Goal: Task Accomplishment & Management: Use online tool/utility

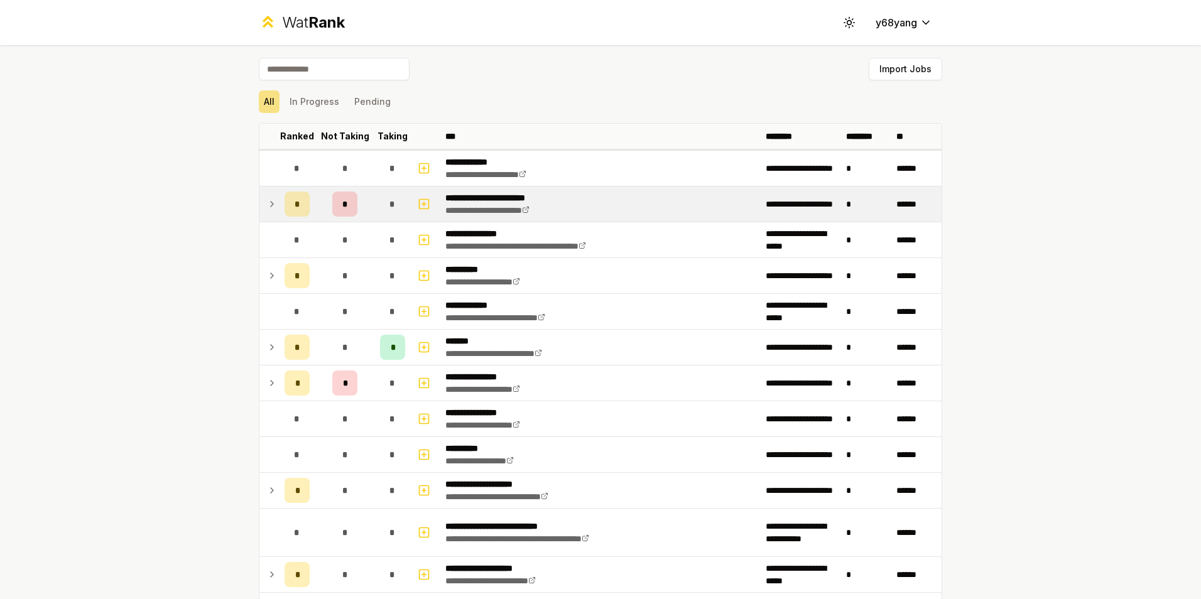
click at [268, 204] on icon at bounding box center [272, 204] width 10 height 15
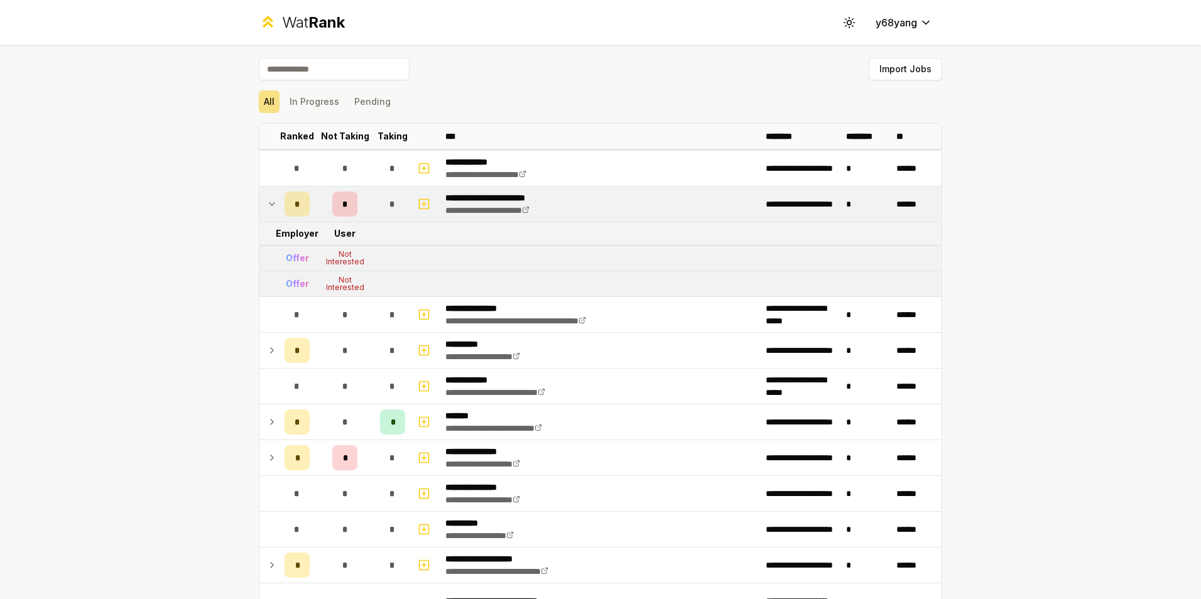
click at [268, 204] on icon at bounding box center [272, 204] width 10 height 15
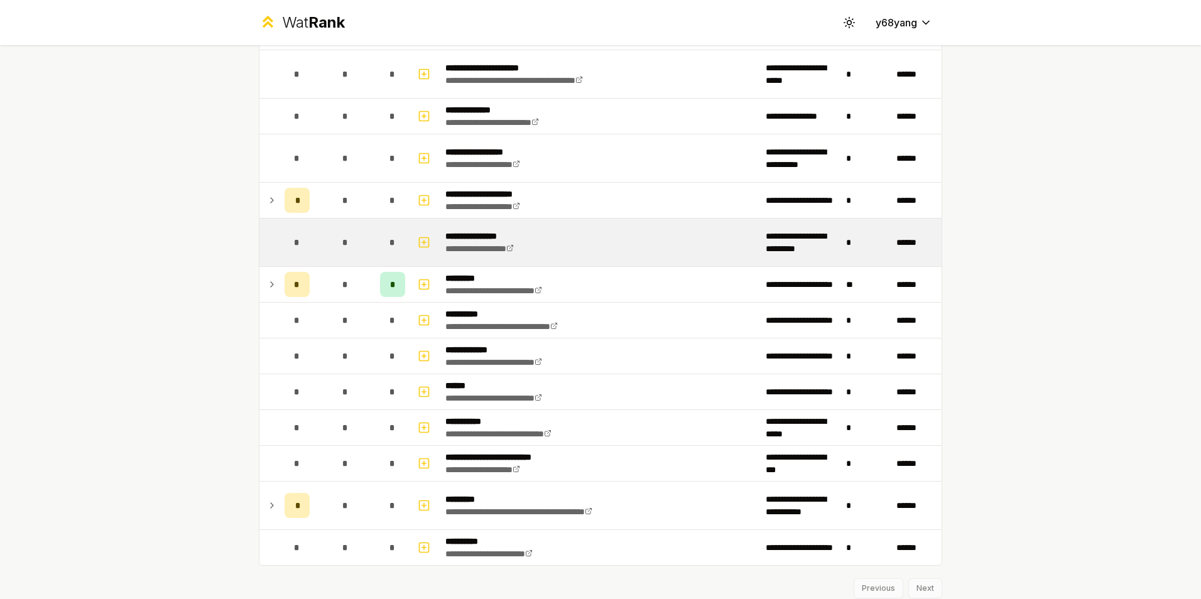
scroll to position [2094, 0]
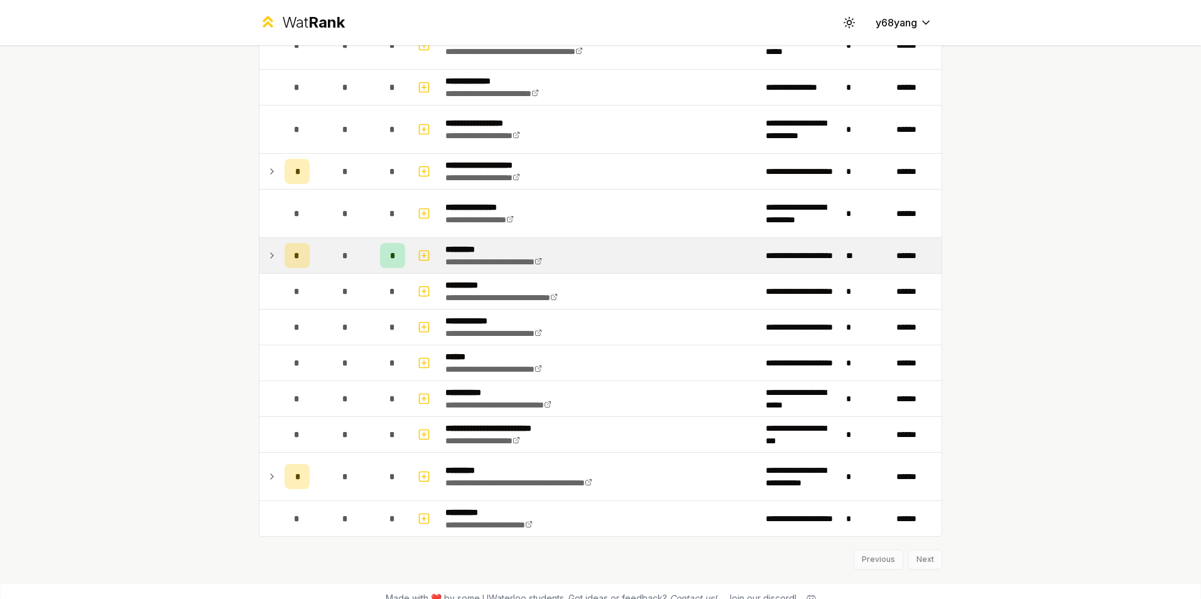
click at [267, 256] on icon at bounding box center [272, 255] width 10 height 15
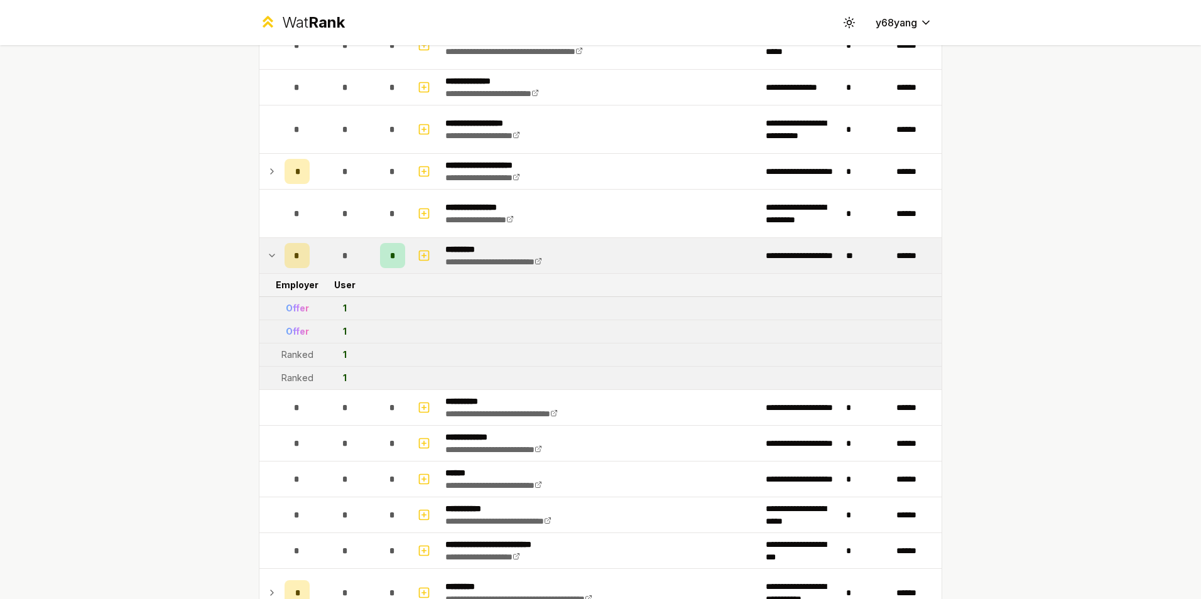
click at [267, 256] on icon at bounding box center [272, 255] width 10 height 15
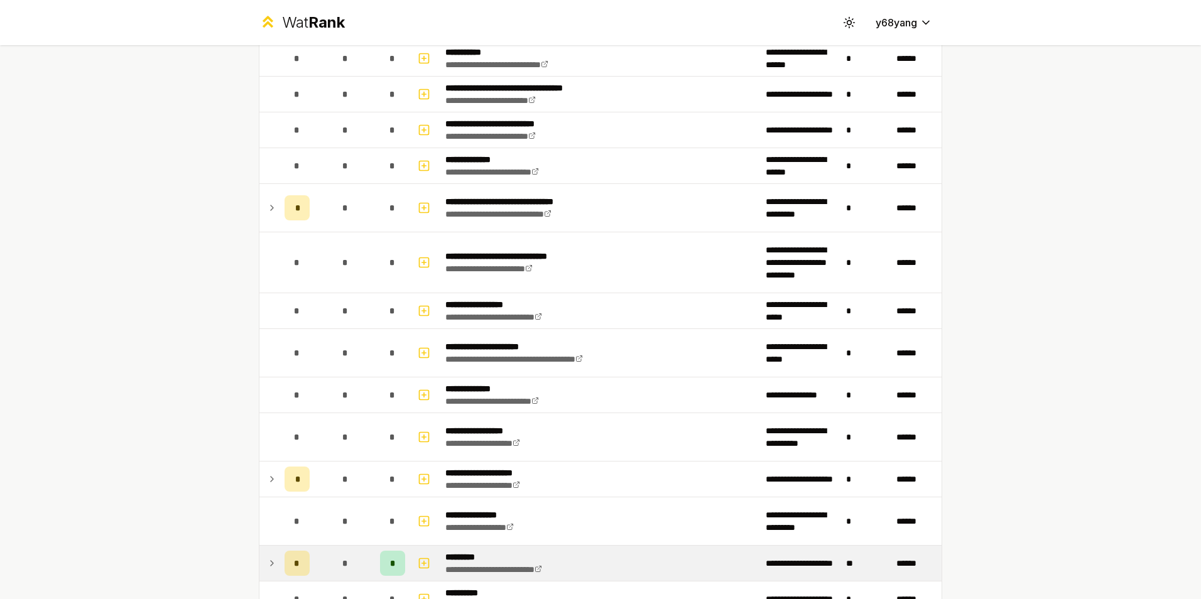
scroll to position [1780, 0]
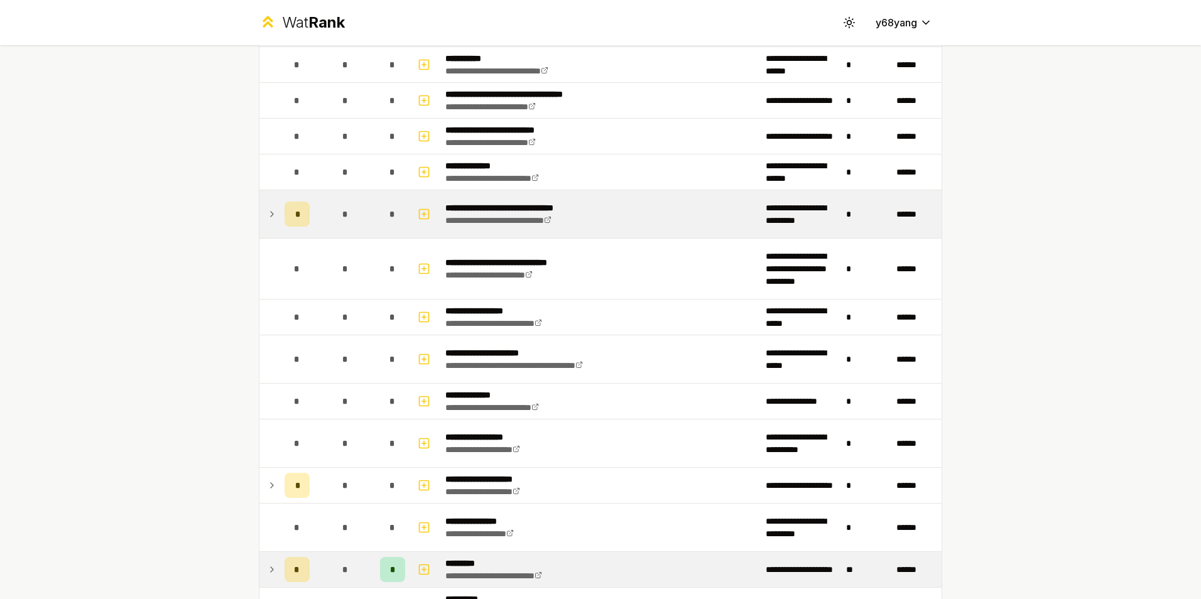
click at [261, 222] on td at bounding box center [269, 214] width 20 height 48
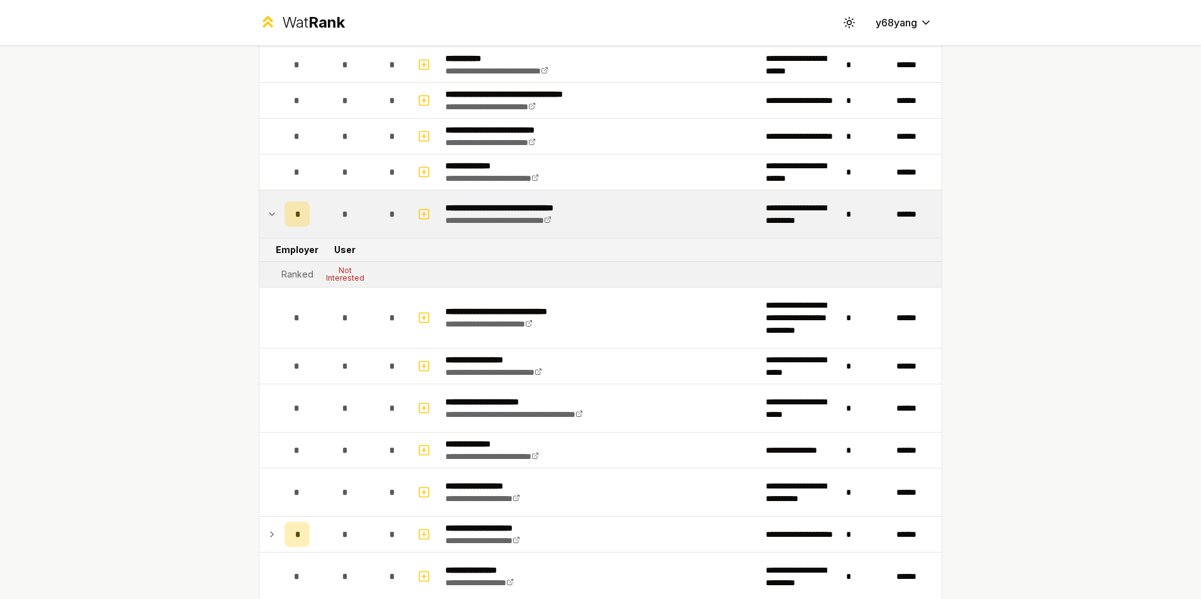
click at [261, 222] on td at bounding box center [269, 214] width 20 height 48
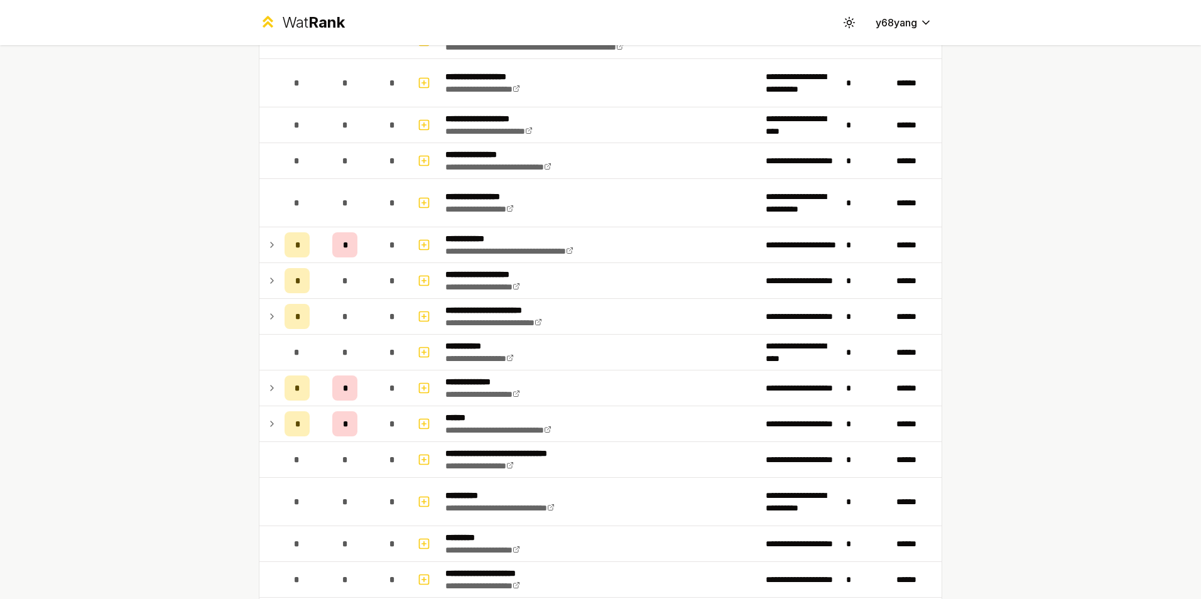
scroll to position [1151, 0]
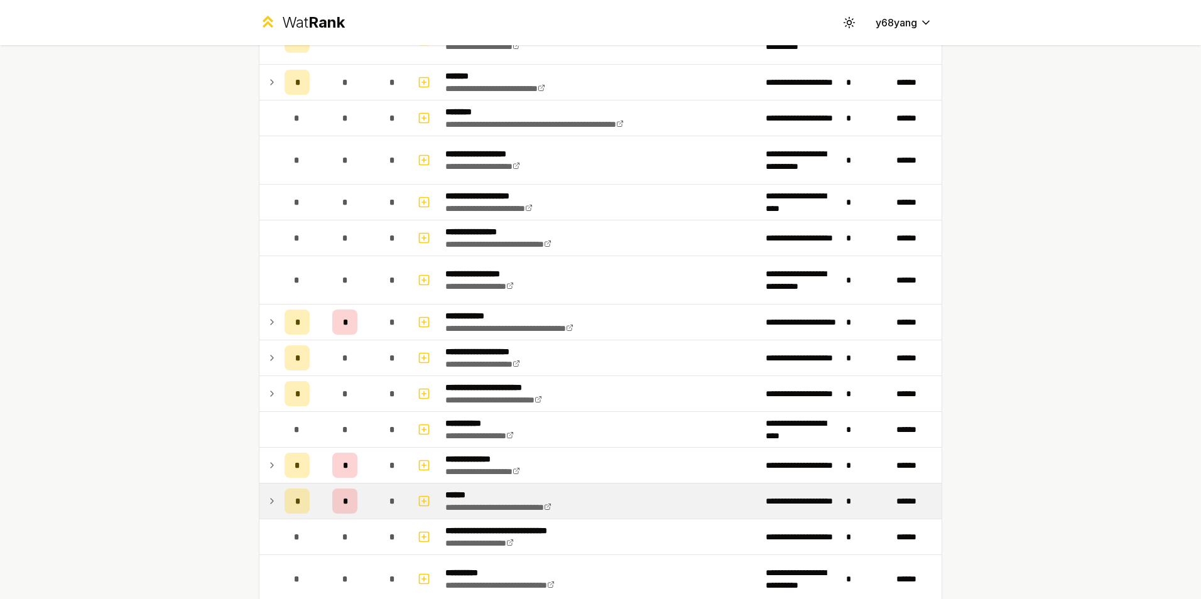
click at [268, 510] on td at bounding box center [269, 501] width 20 height 35
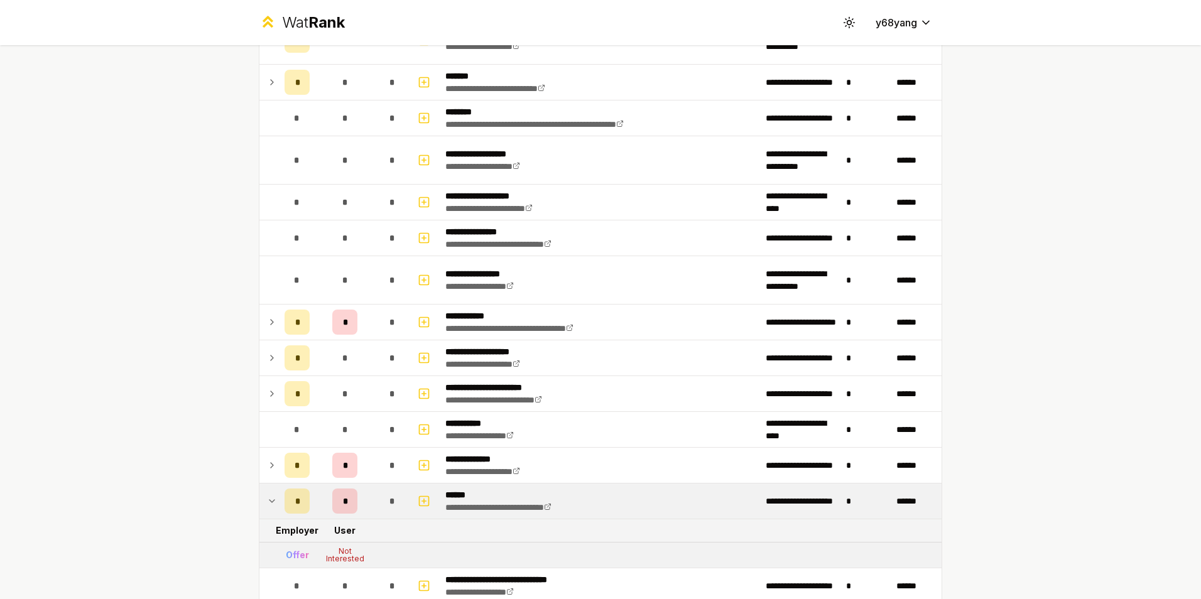
click at [268, 509] on td at bounding box center [269, 501] width 20 height 35
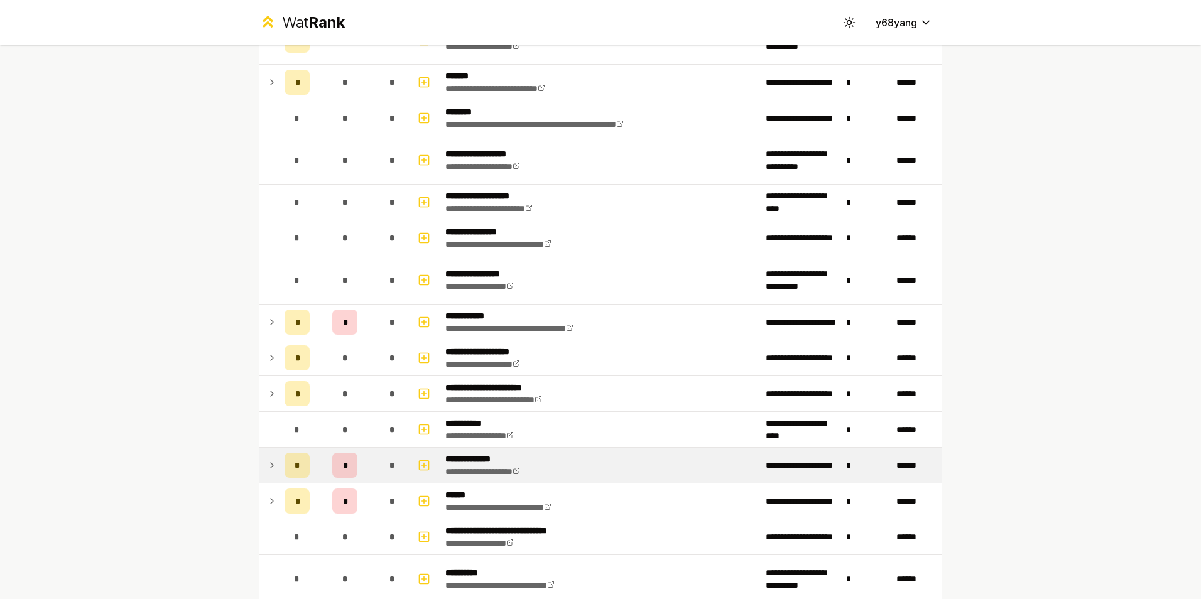
click at [268, 464] on icon at bounding box center [272, 465] width 10 height 15
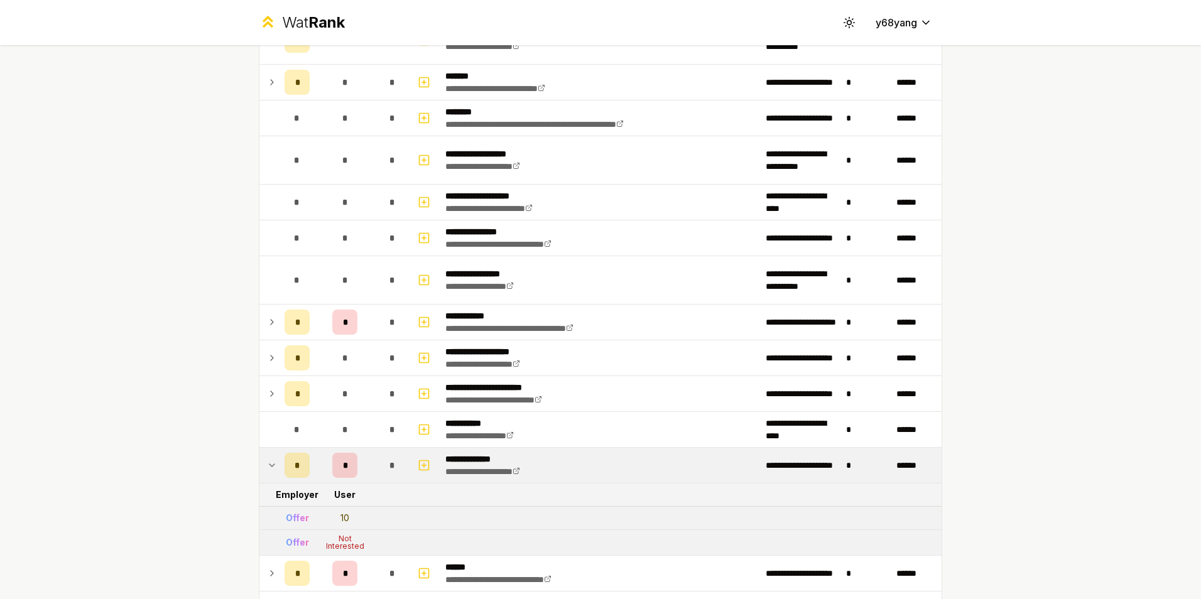
click at [268, 463] on icon at bounding box center [272, 465] width 10 height 15
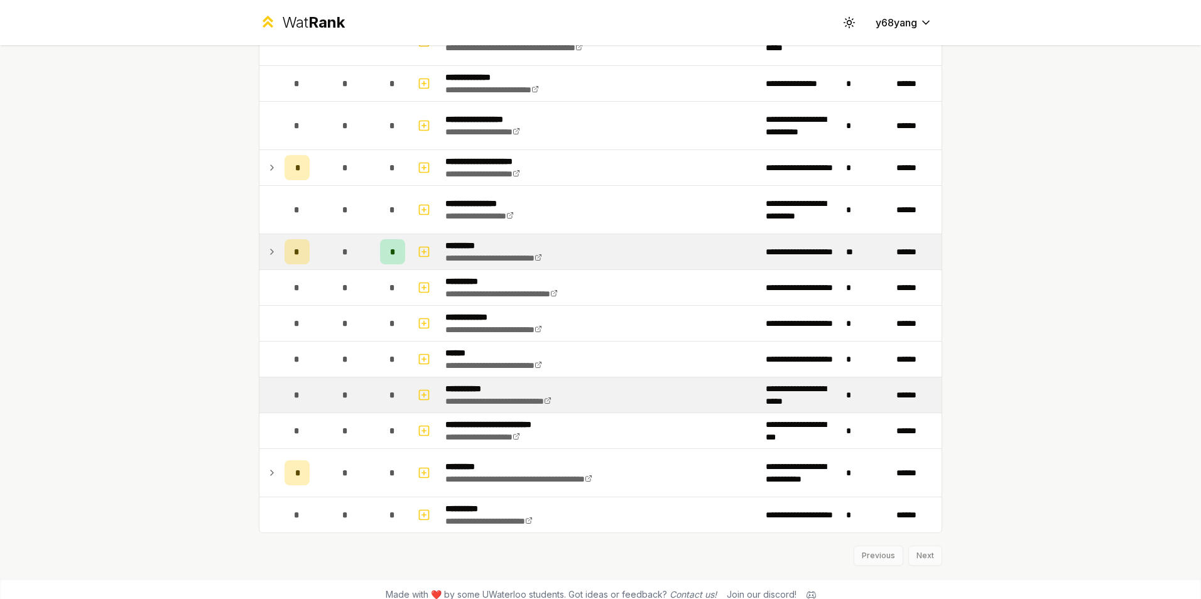
scroll to position [2110, 0]
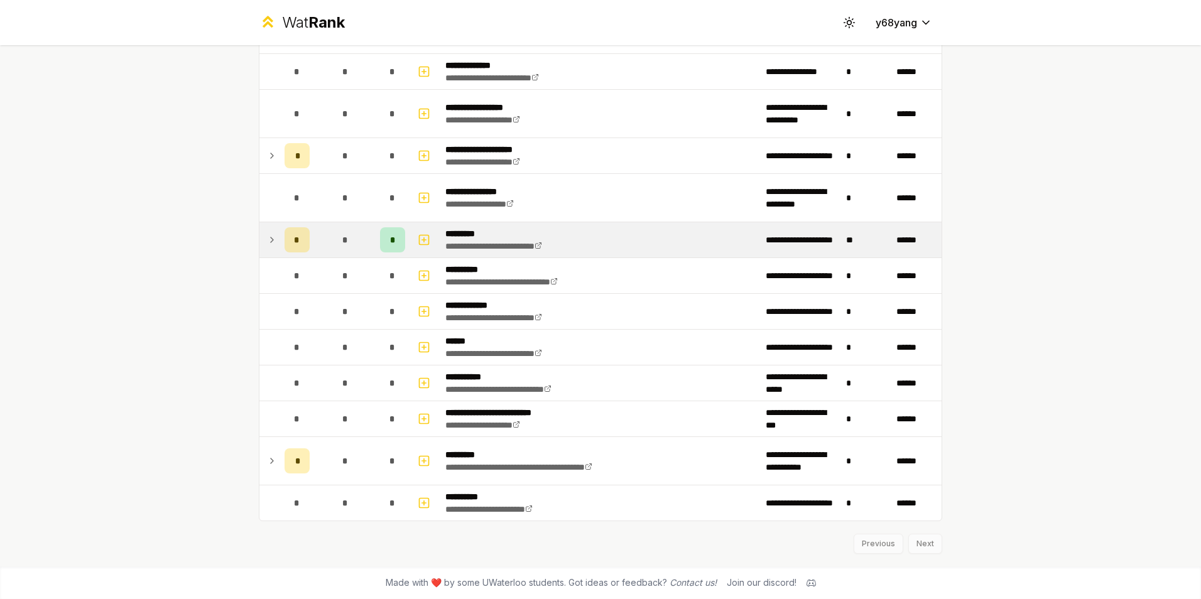
click at [267, 241] on icon at bounding box center [272, 239] width 10 height 15
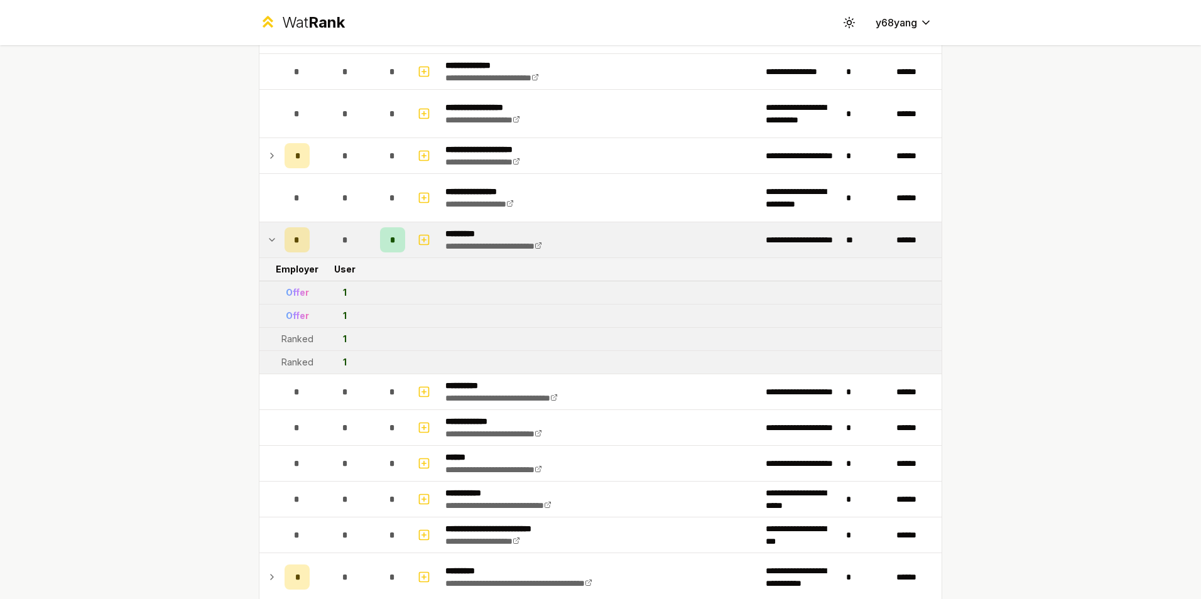
click at [267, 241] on icon at bounding box center [272, 239] width 10 height 15
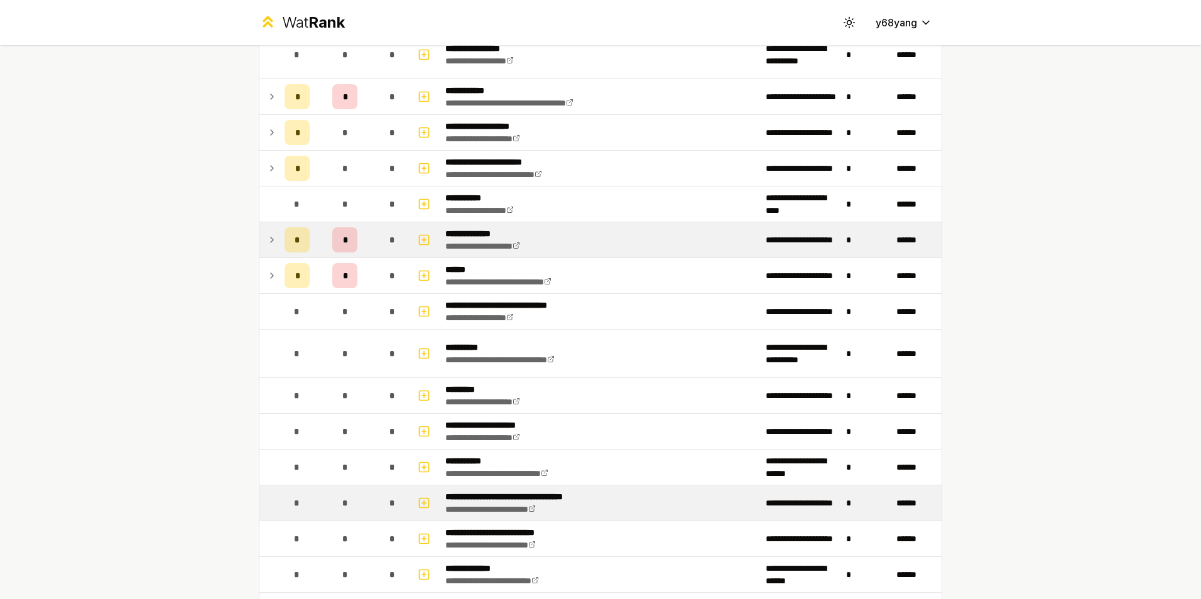
scroll to position [1376, 0]
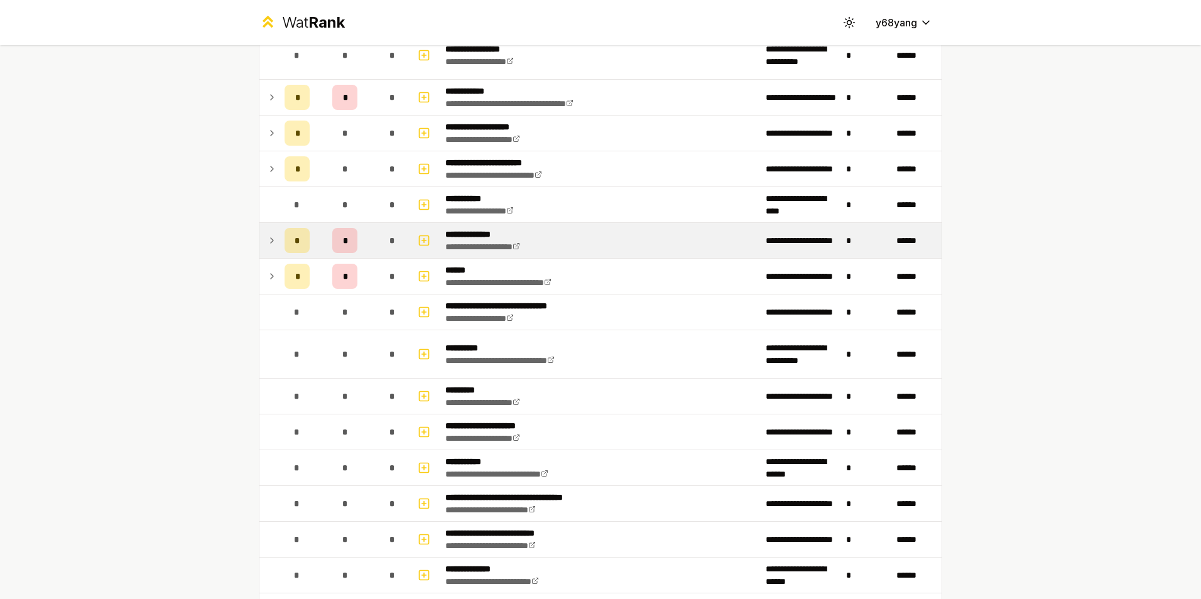
click at [269, 236] on icon at bounding box center [272, 240] width 10 height 15
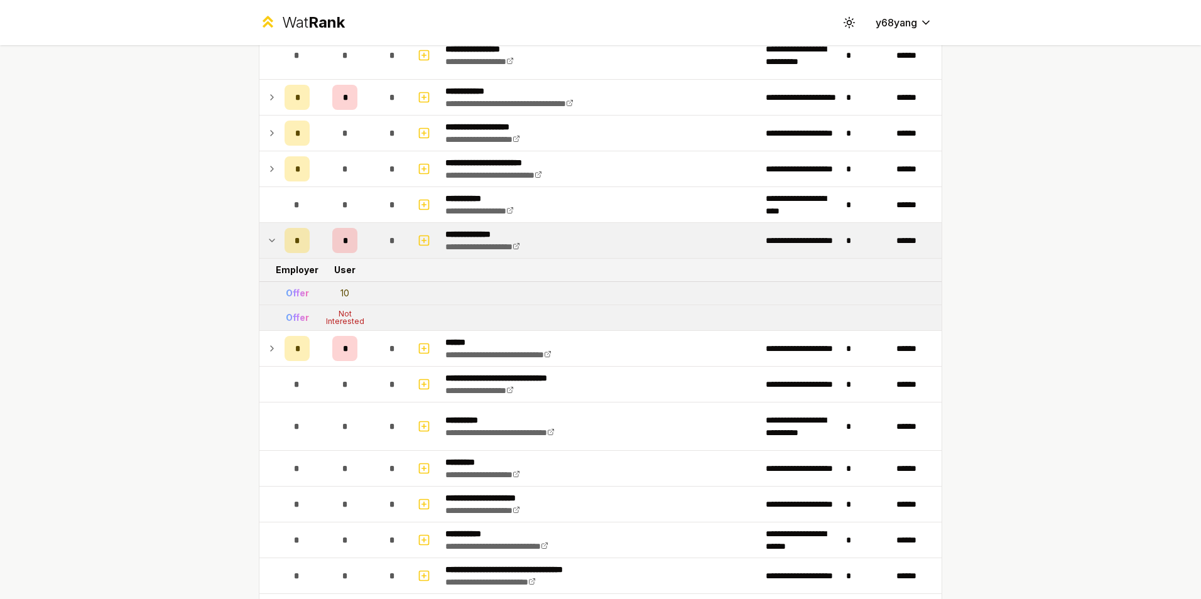
click at [269, 236] on icon at bounding box center [272, 240] width 10 height 15
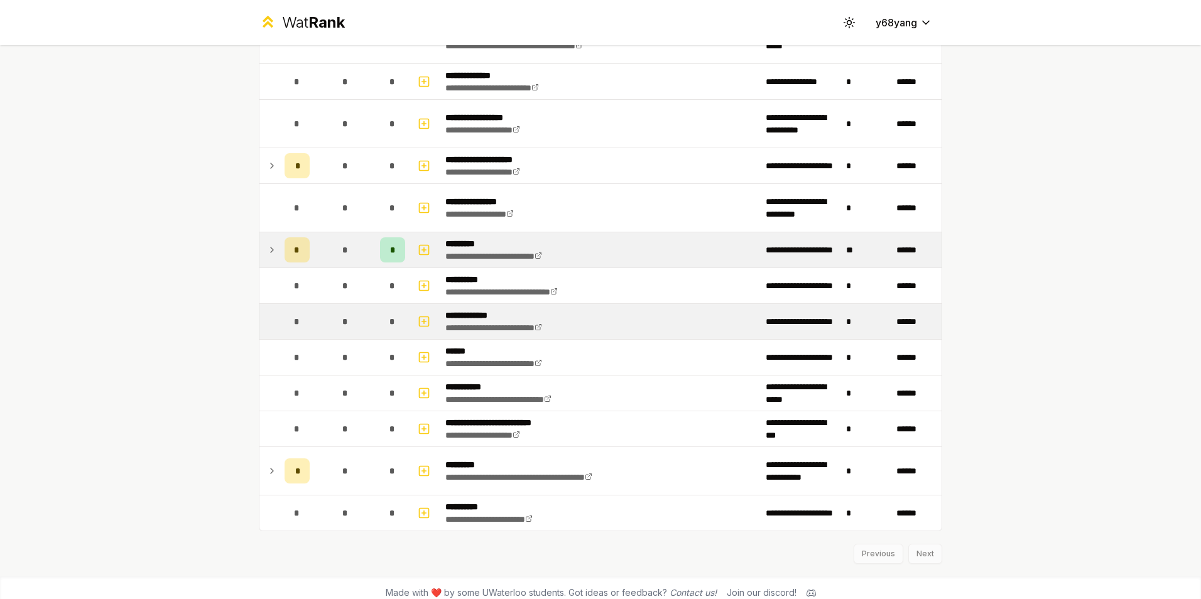
scroll to position [2110, 0]
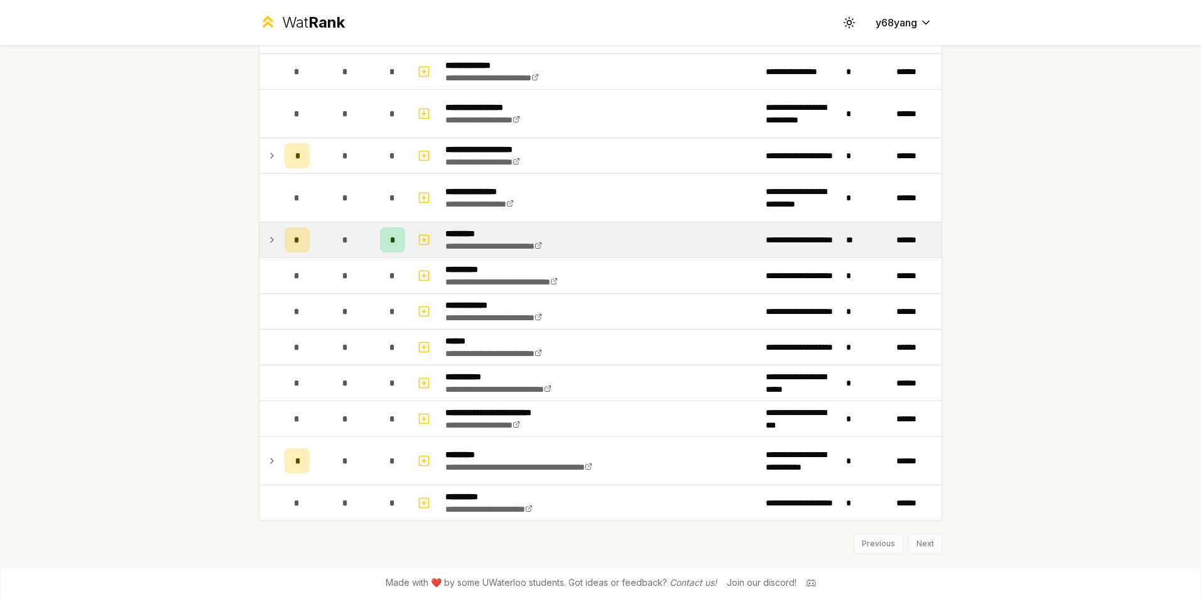
click at [269, 237] on icon at bounding box center [272, 239] width 10 height 15
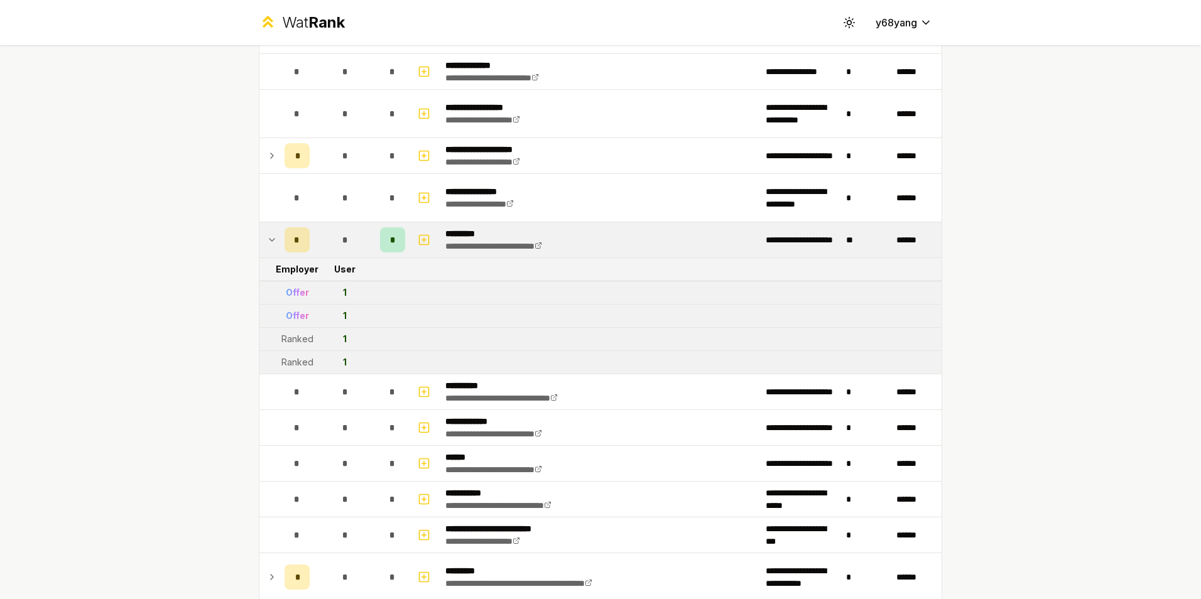
click at [269, 237] on icon at bounding box center [272, 239] width 10 height 15
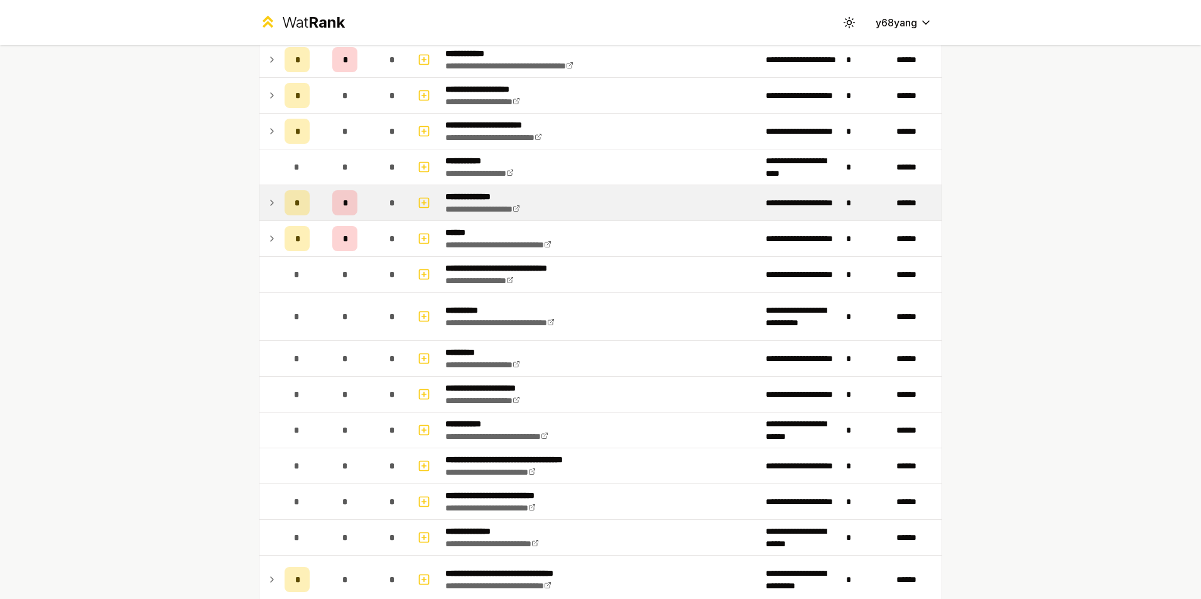
scroll to position [1376, 0]
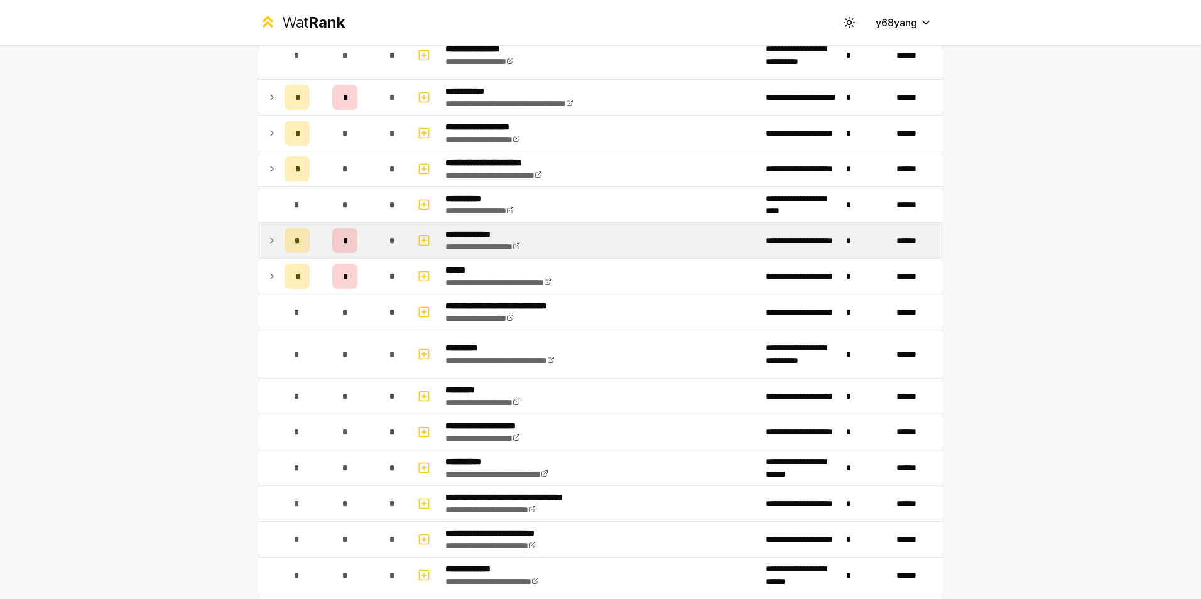
click at [267, 235] on icon at bounding box center [272, 240] width 10 height 15
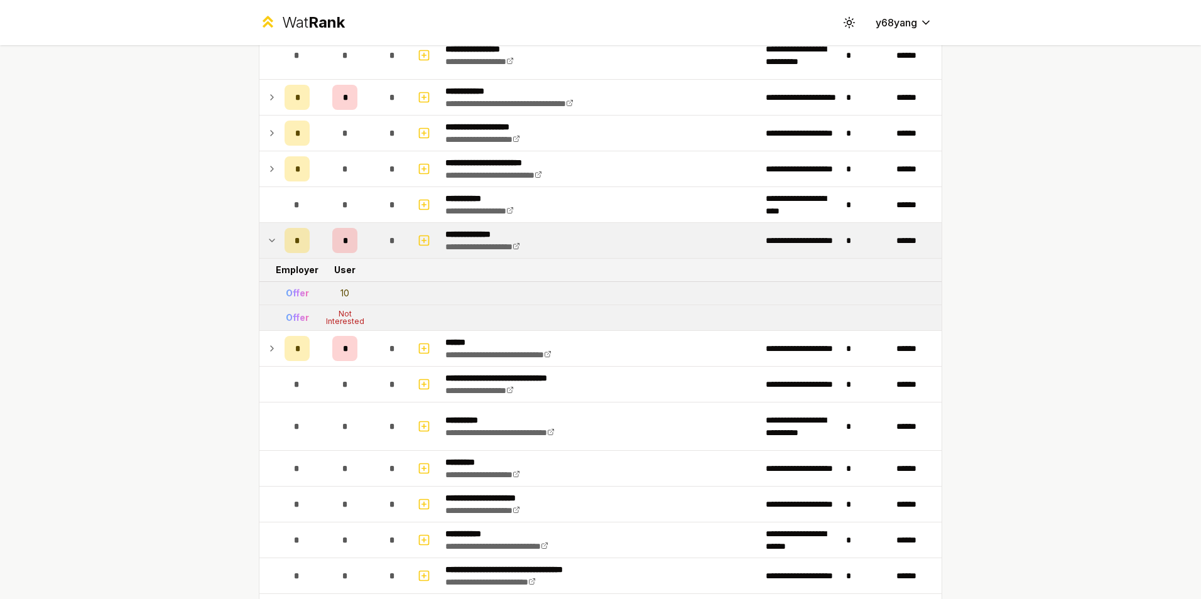
click at [267, 235] on icon at bounding box center [272, 240] width 10 height 15
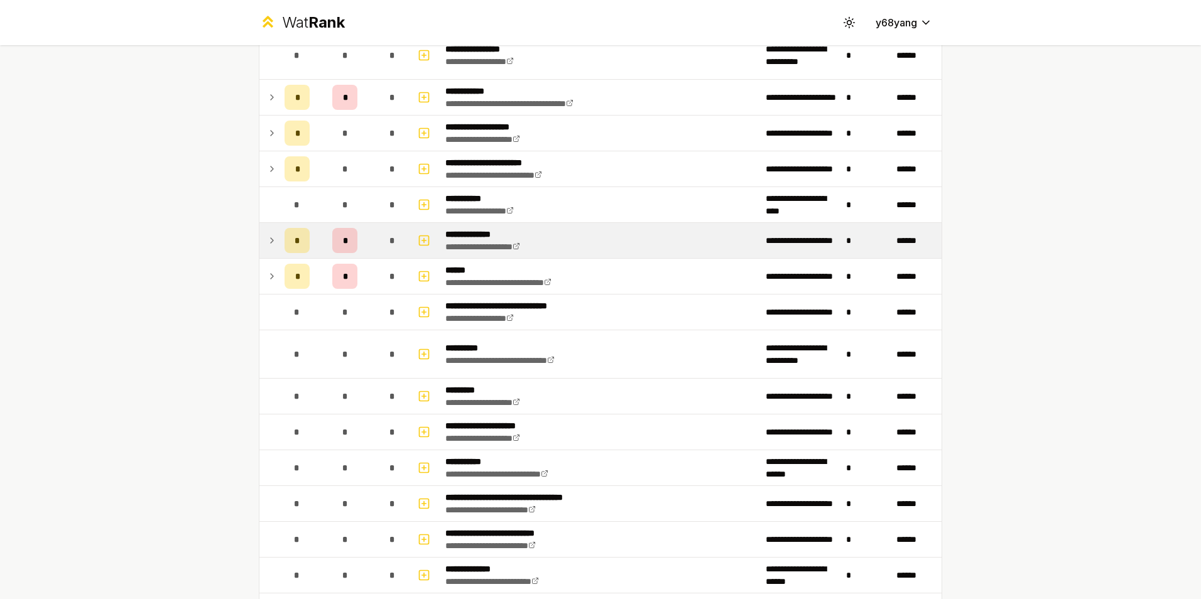
click at [269, 239] on icon at bounding box center [272, 240] width 10 height 15
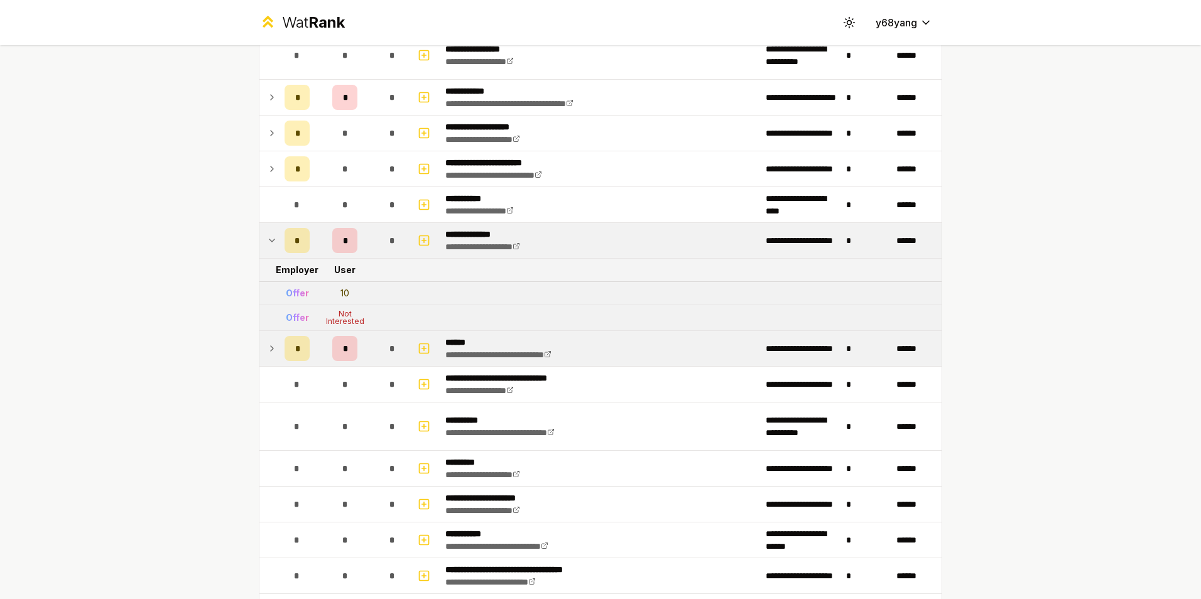
click at [271, 349] on icon at bounding box center [272, 348] width 3 height 5
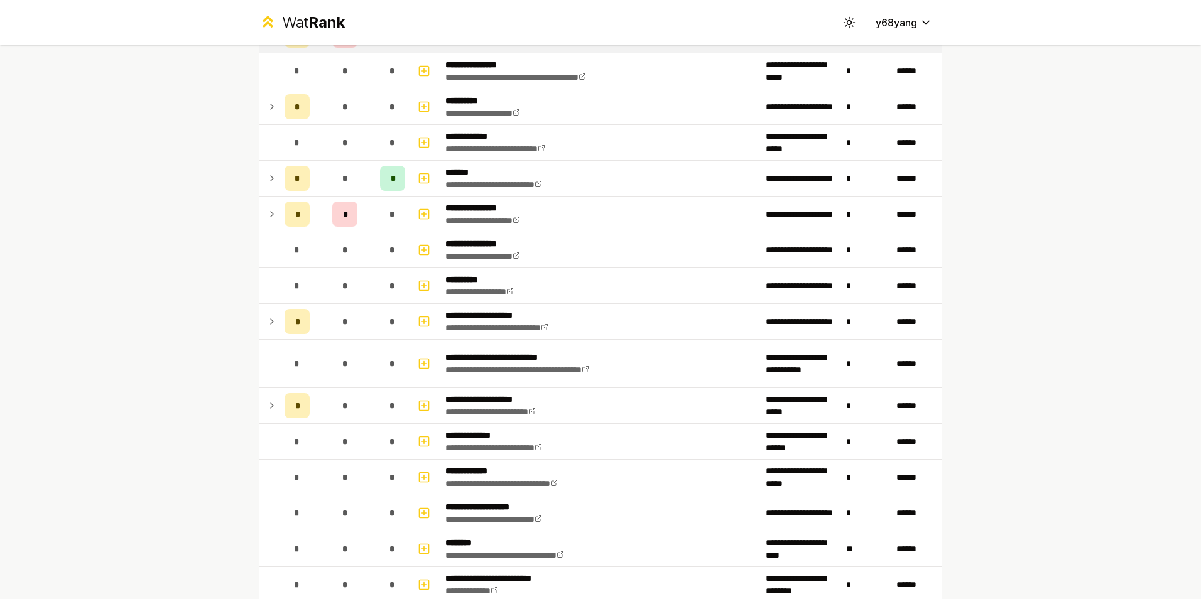
scroll to position [120, 0]
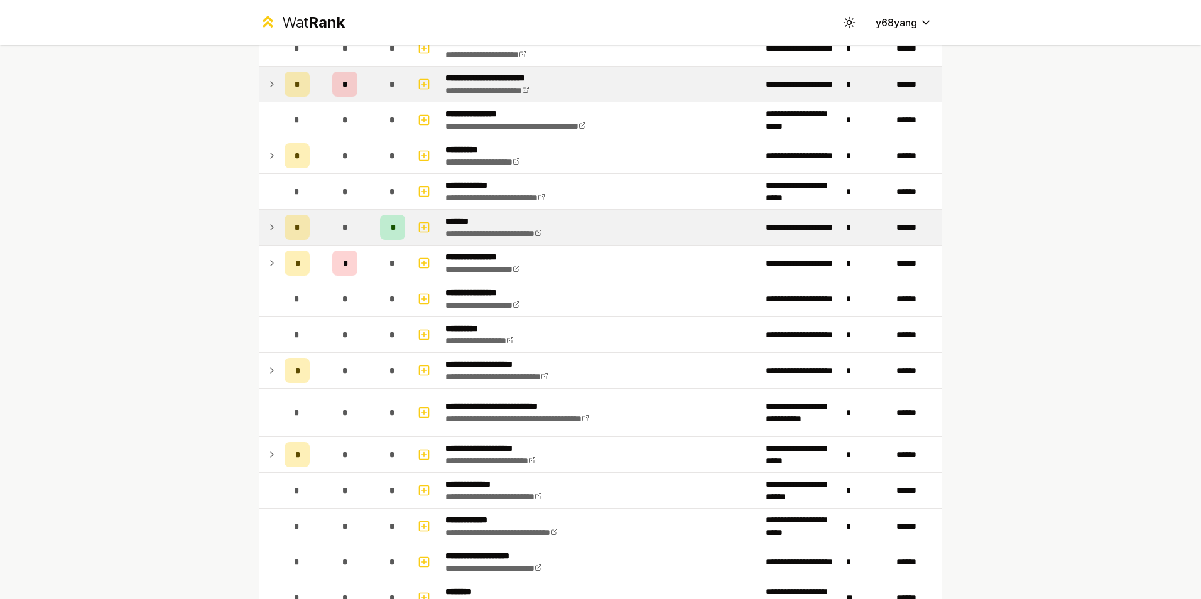
click at [270, 230] on icon at bounding box center [272, 227] width 10 height 15
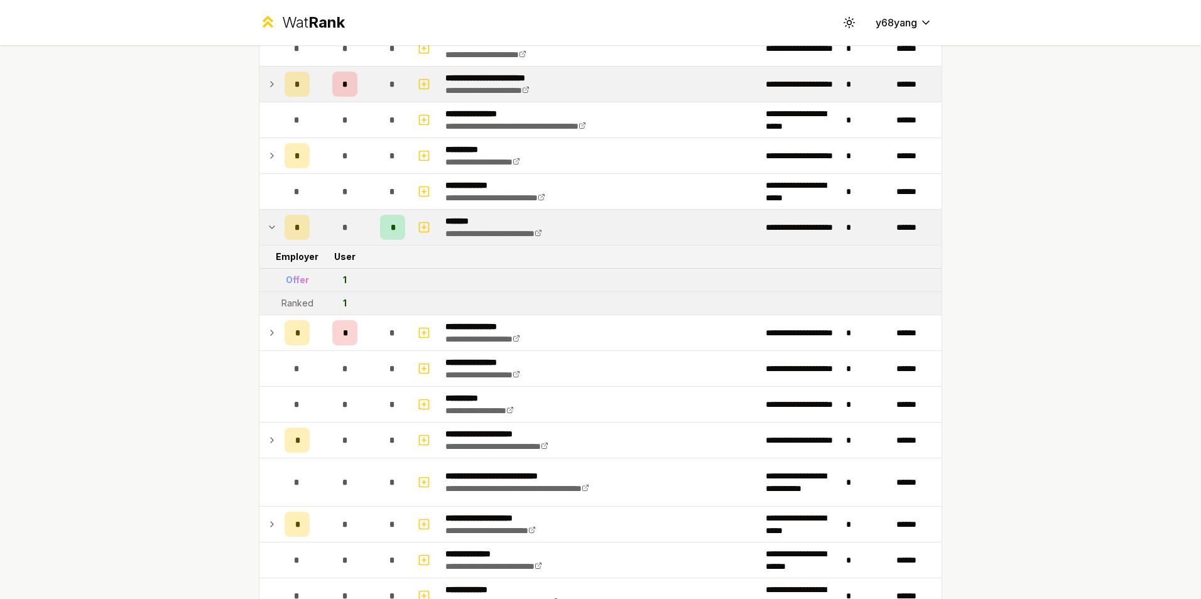
click at [270, 230] on icon at bounding box center [272, 227] width 10 height 15
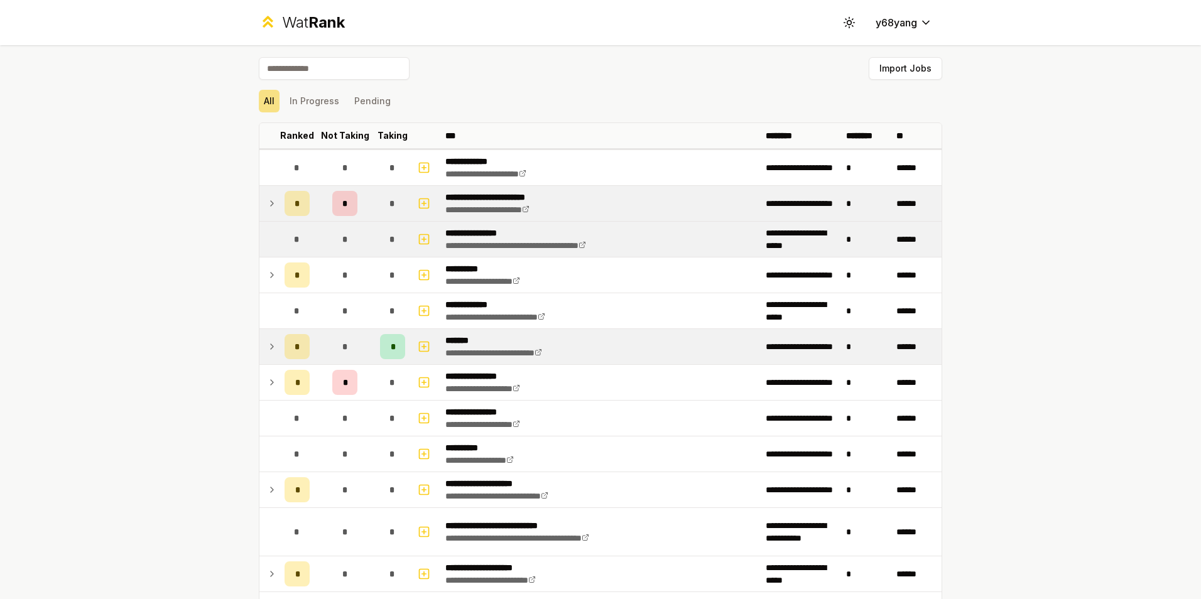
scroll to position [0, 0]
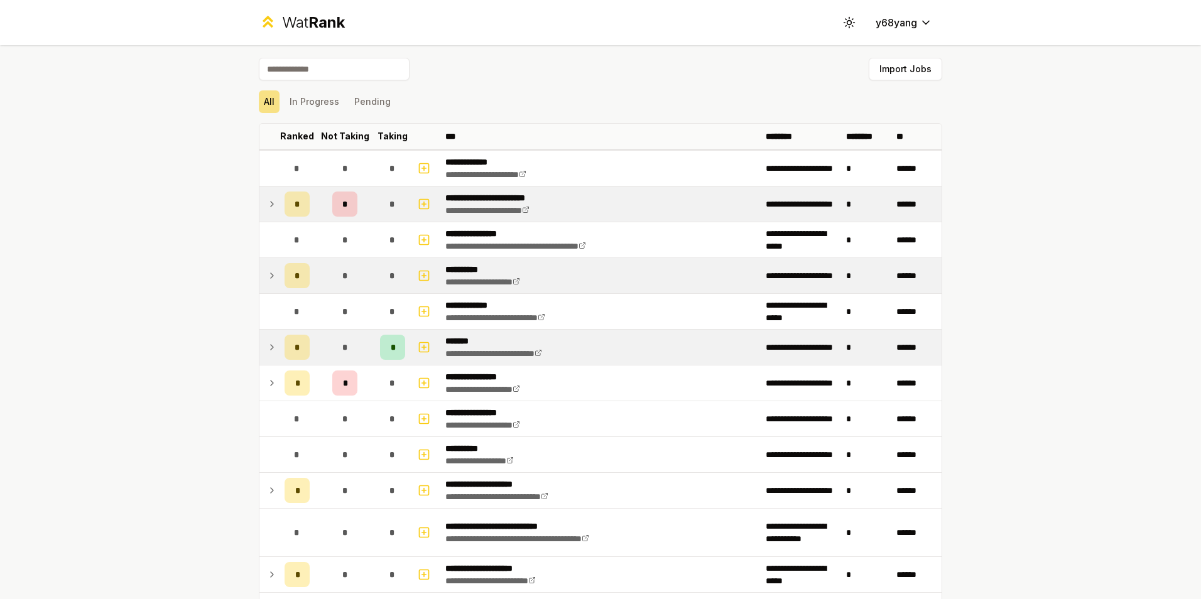
click at [268, 271] on icon at bounding box center [272, 275] width 10 height 15
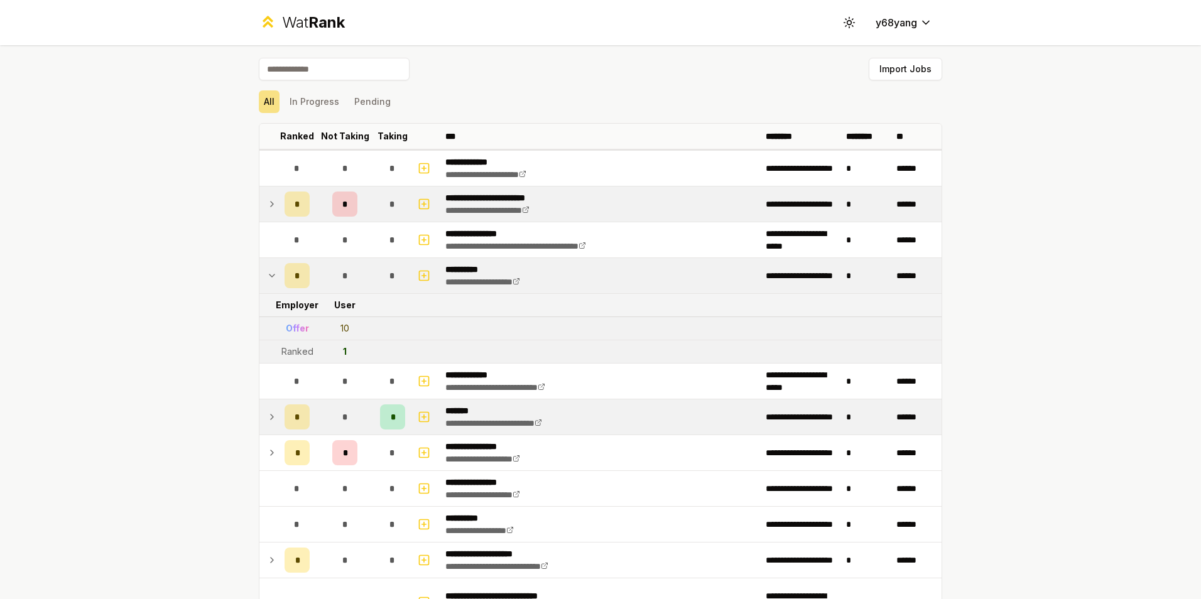
click at [268, 271] on icon at bounding box center [272, 275] width 10 height 15
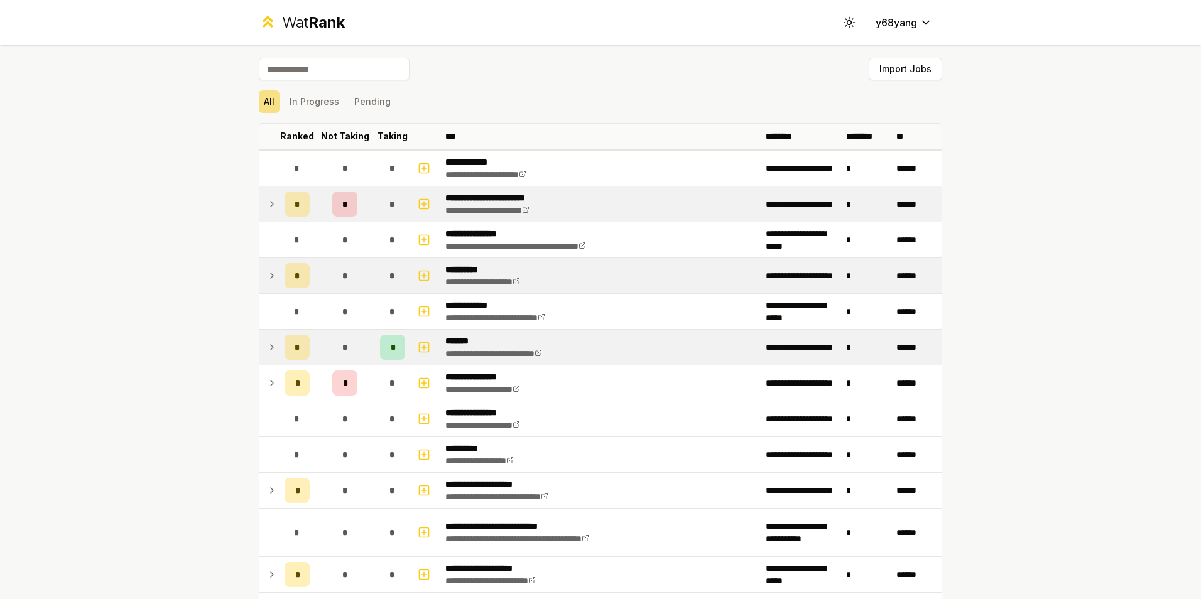
click at [267, 202] on icon at bounding box center [272, 204] width 10 height 15
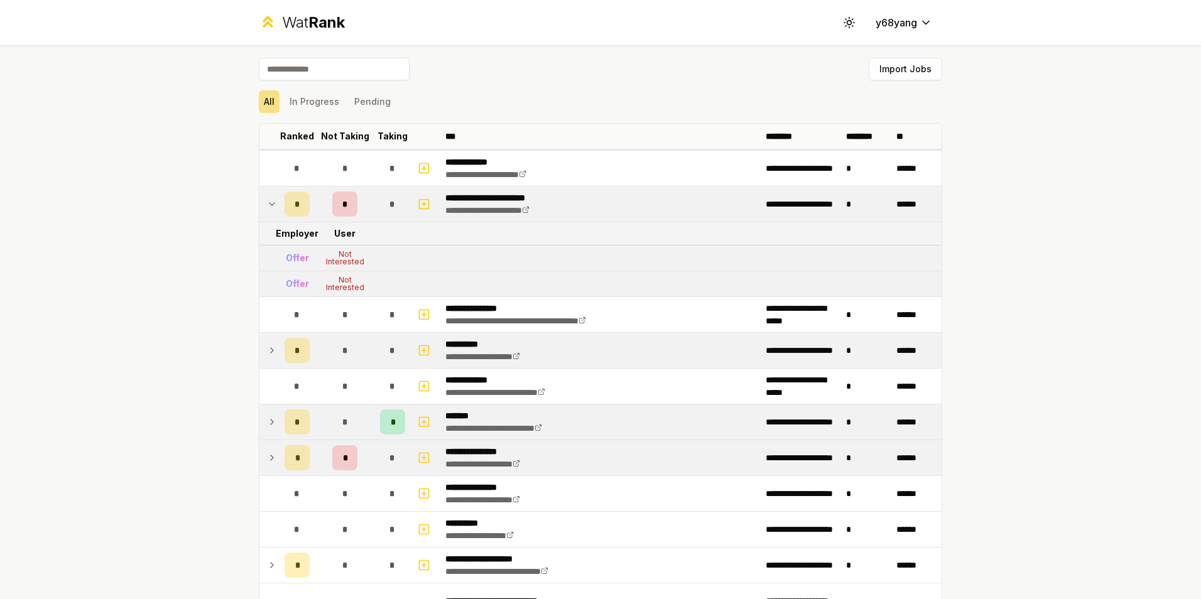
click at [273, 459] on td at bounding box center [269, 457] width 20 height 35
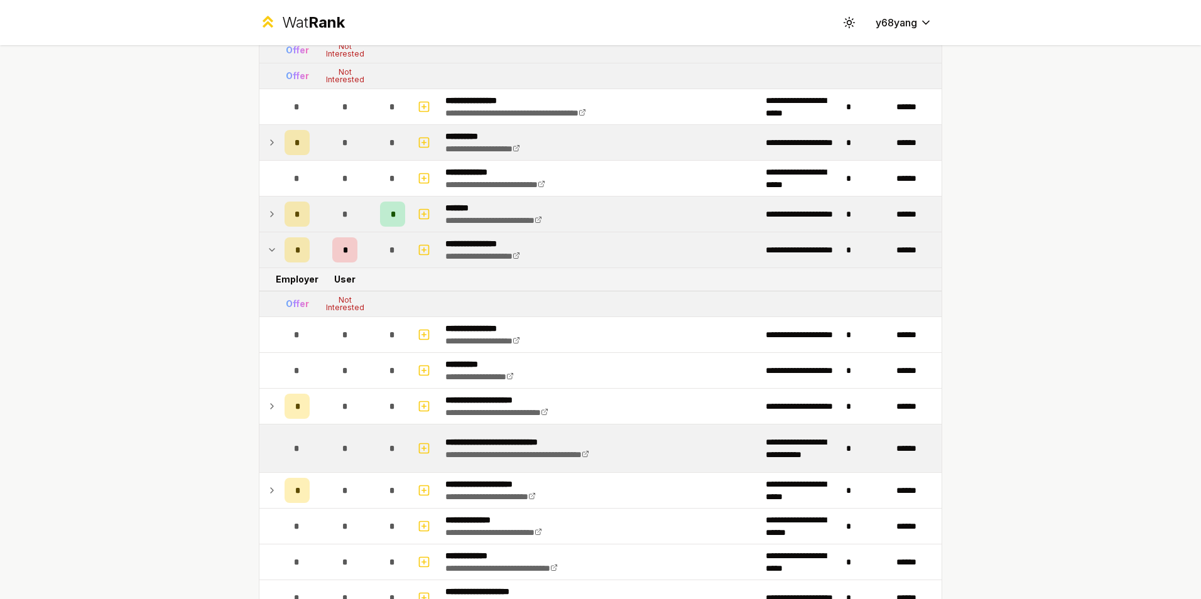
scroll to position [209, 0]
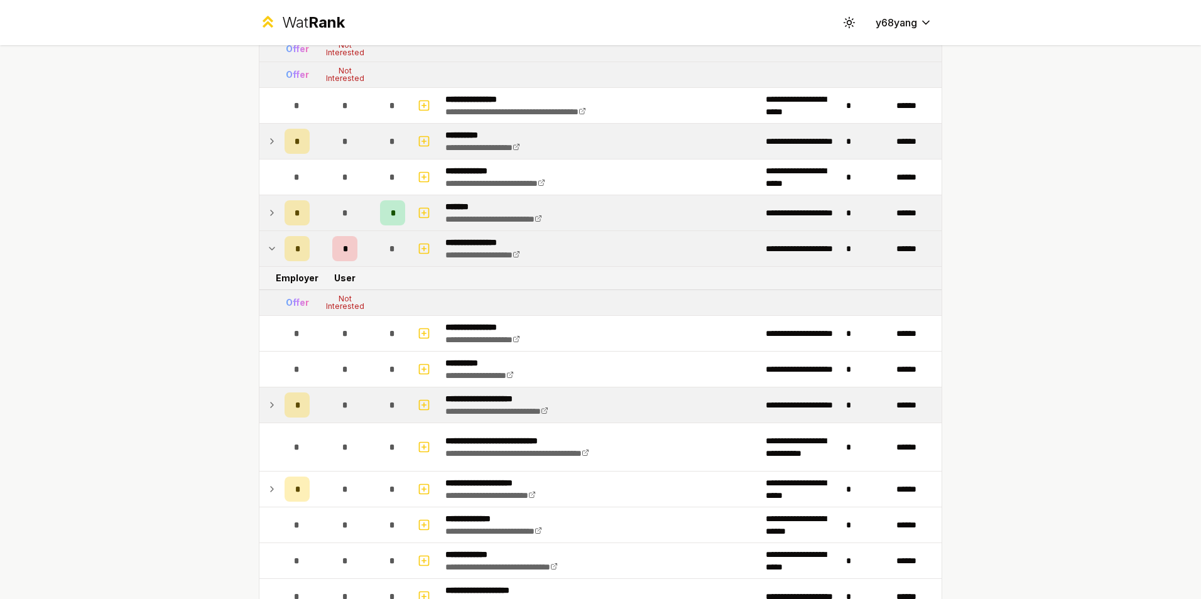
click at [271, 406] on icon at bounding box center [272, 405] width 10 height 15
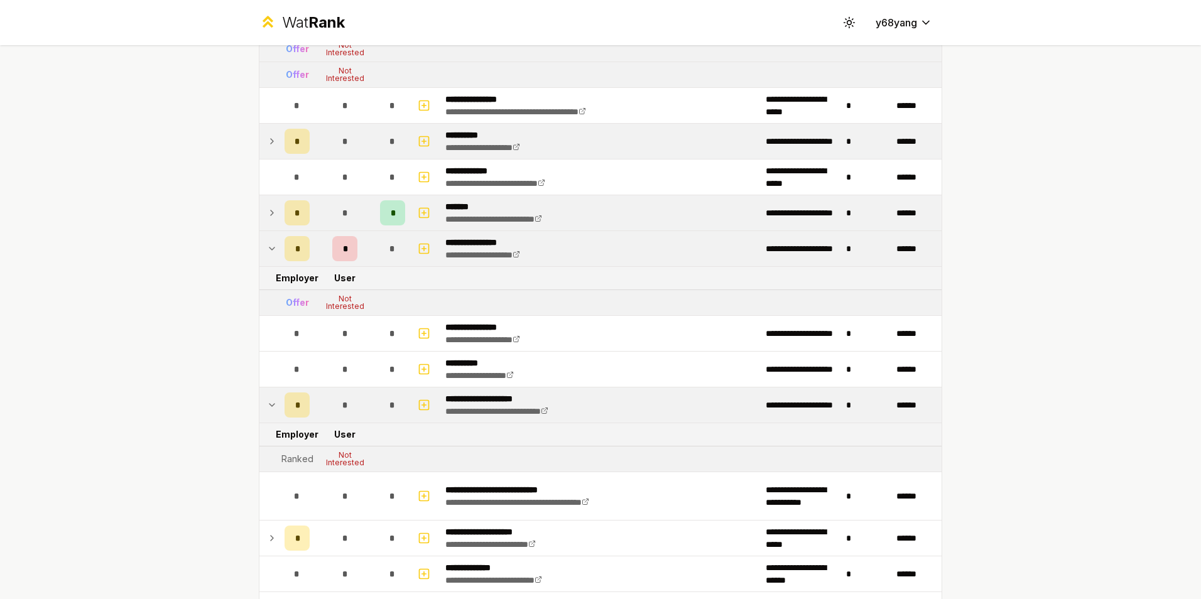
click at [280, 142] on td "*" at bounding box center [297, 141] width 35 height 35
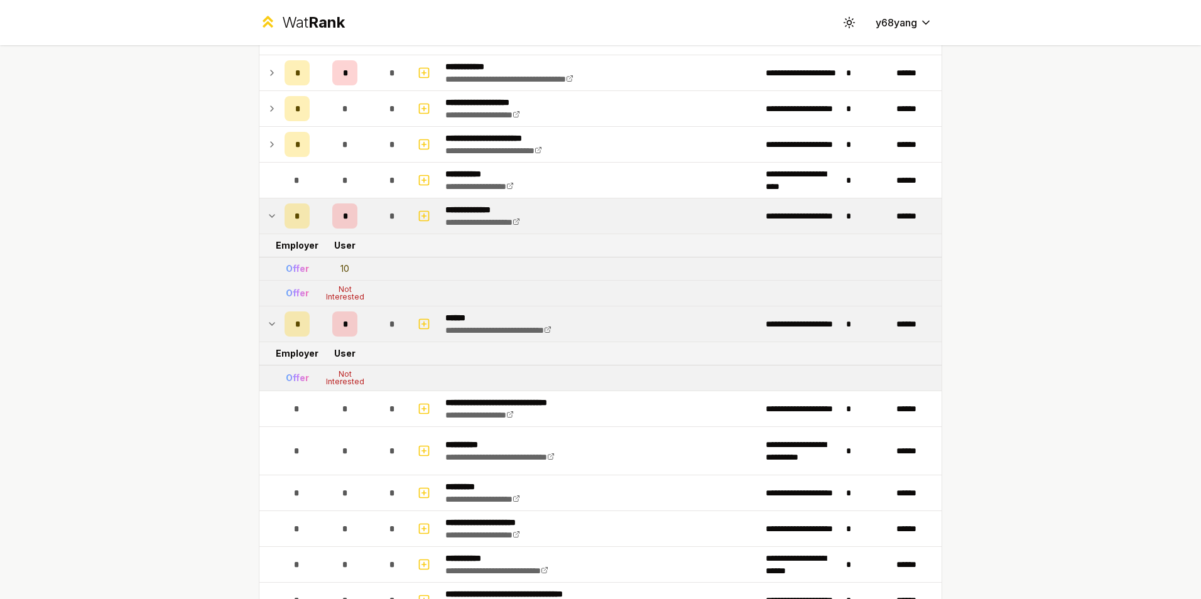
scroll to position [1675, 0]
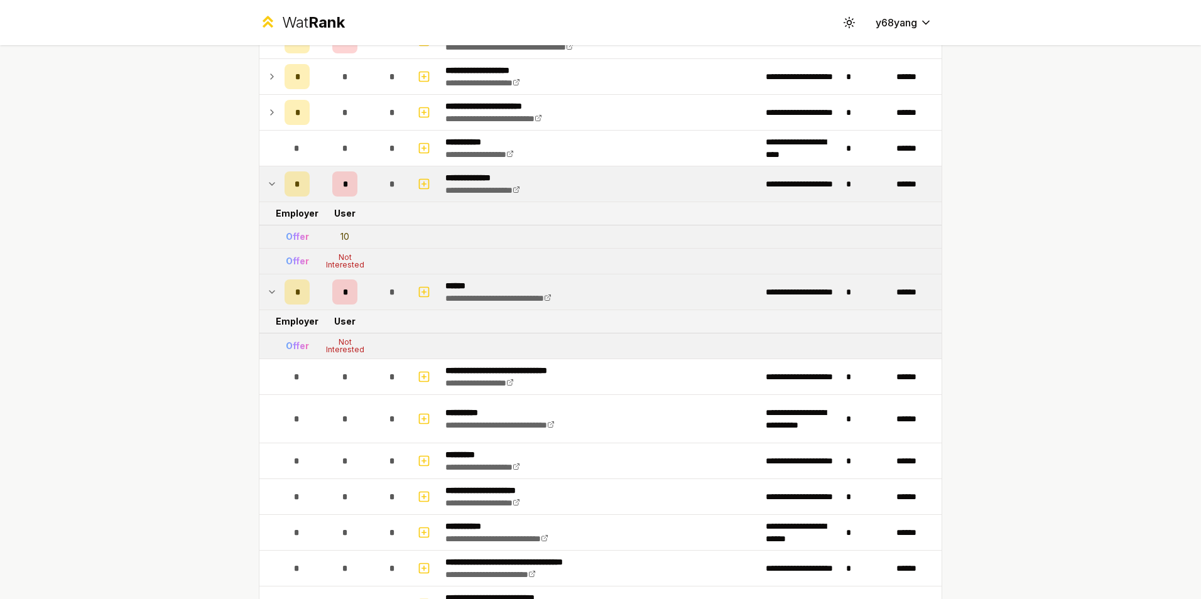
click at [268, 190] on icon at bounding box center [272, 184] width 10 height 15
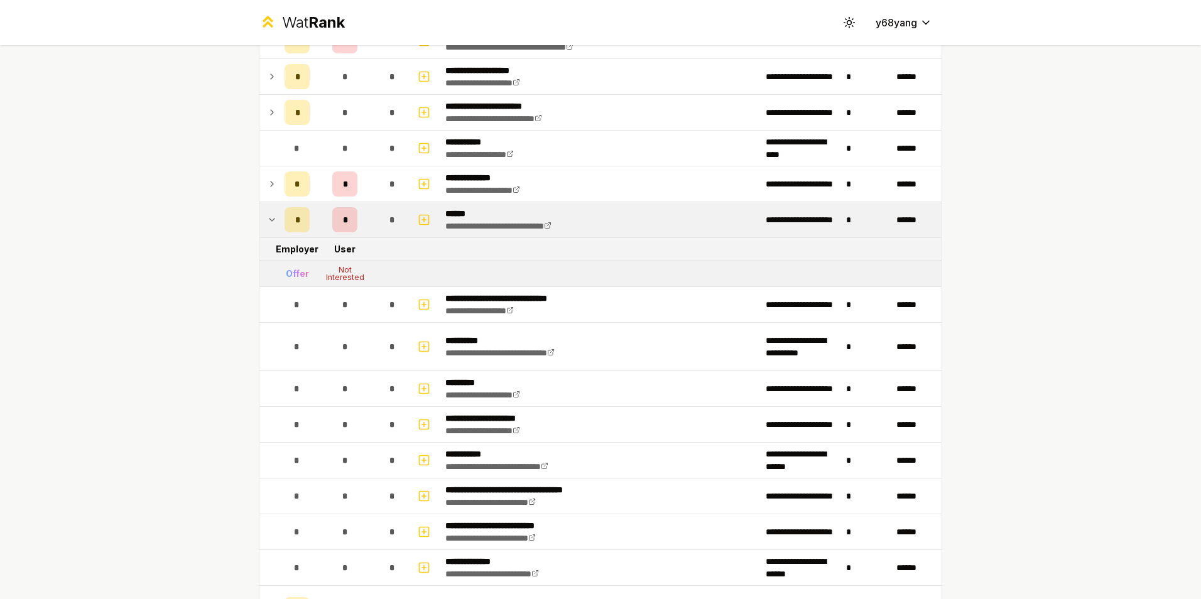
click at [267, 219] on icon at bounding box center [272, 219] width 10 height 15
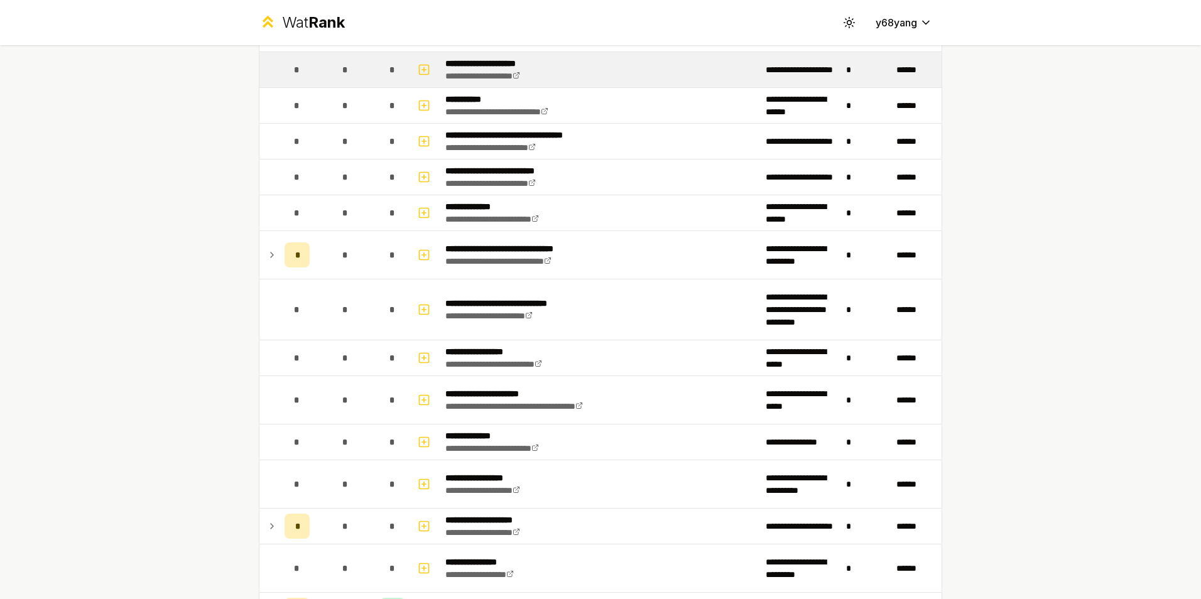
scroll to position [1990, 0]
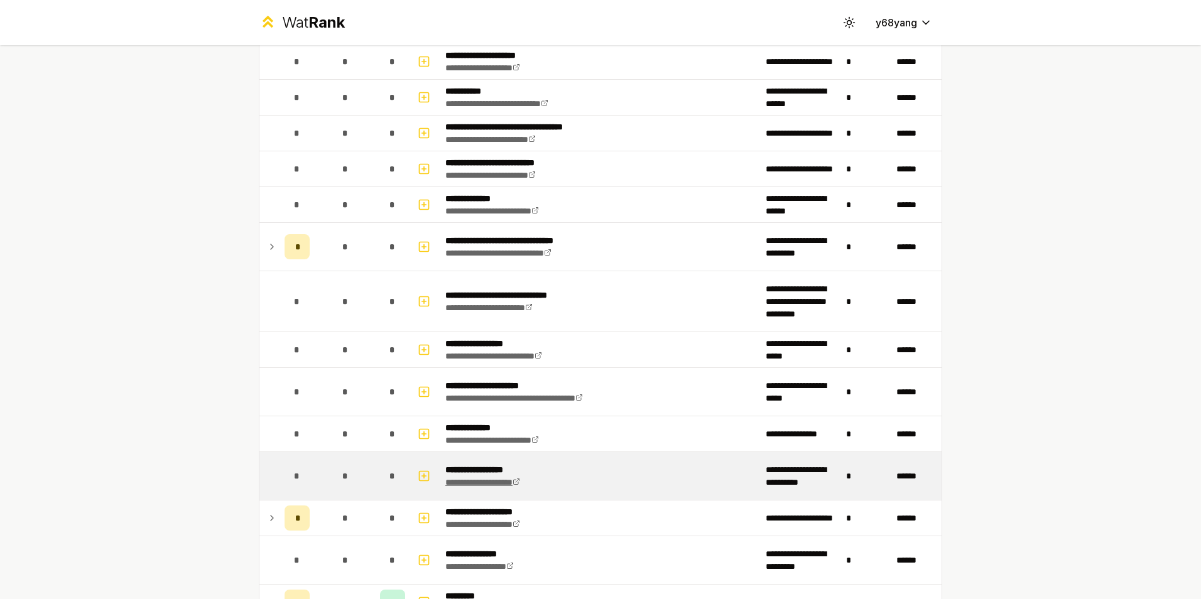
click at [520, 481] on link "**********" at bounding box center [482, 482] width 75 height 9
click at [510, 479] on link "**********" at bounding box center [482, 482] width 75 height 9
drag, startPoint x: 435, startPoint y: 466, endPoint x: 503, endPoint y: 469, distance: 67.9
click at [503, 469] on td "**********" at bounding box center [600, 476] width 320 height 48
copy p "**********"
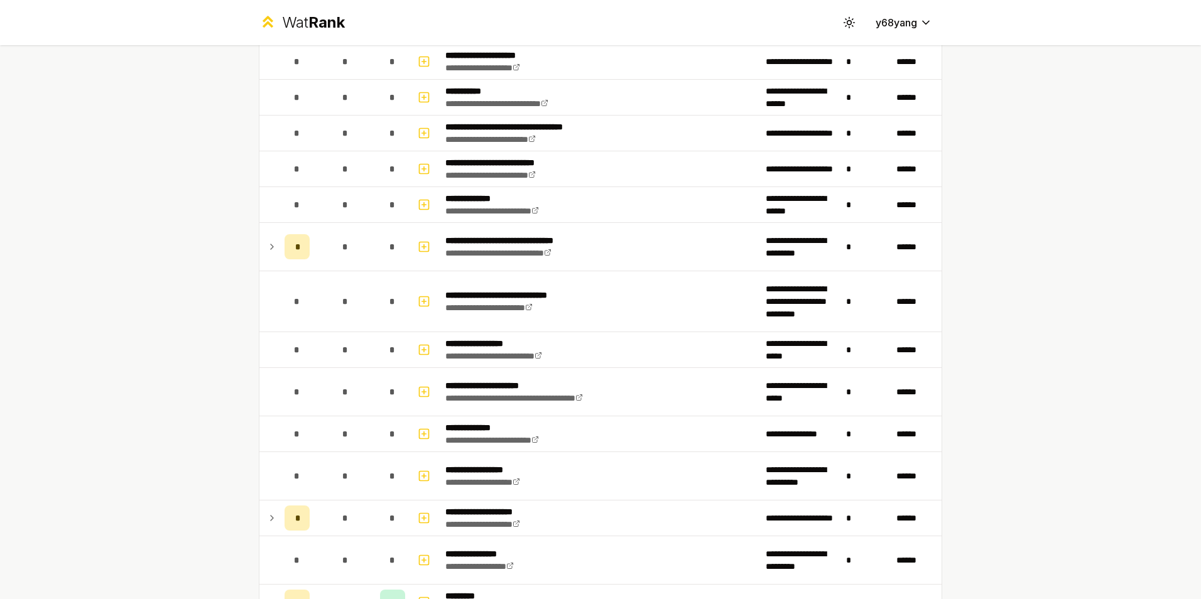
click at [1005, 412] on div "**********" at bounding box center [600, 299] width 1201 height 599
